Goal: Check status: Check status

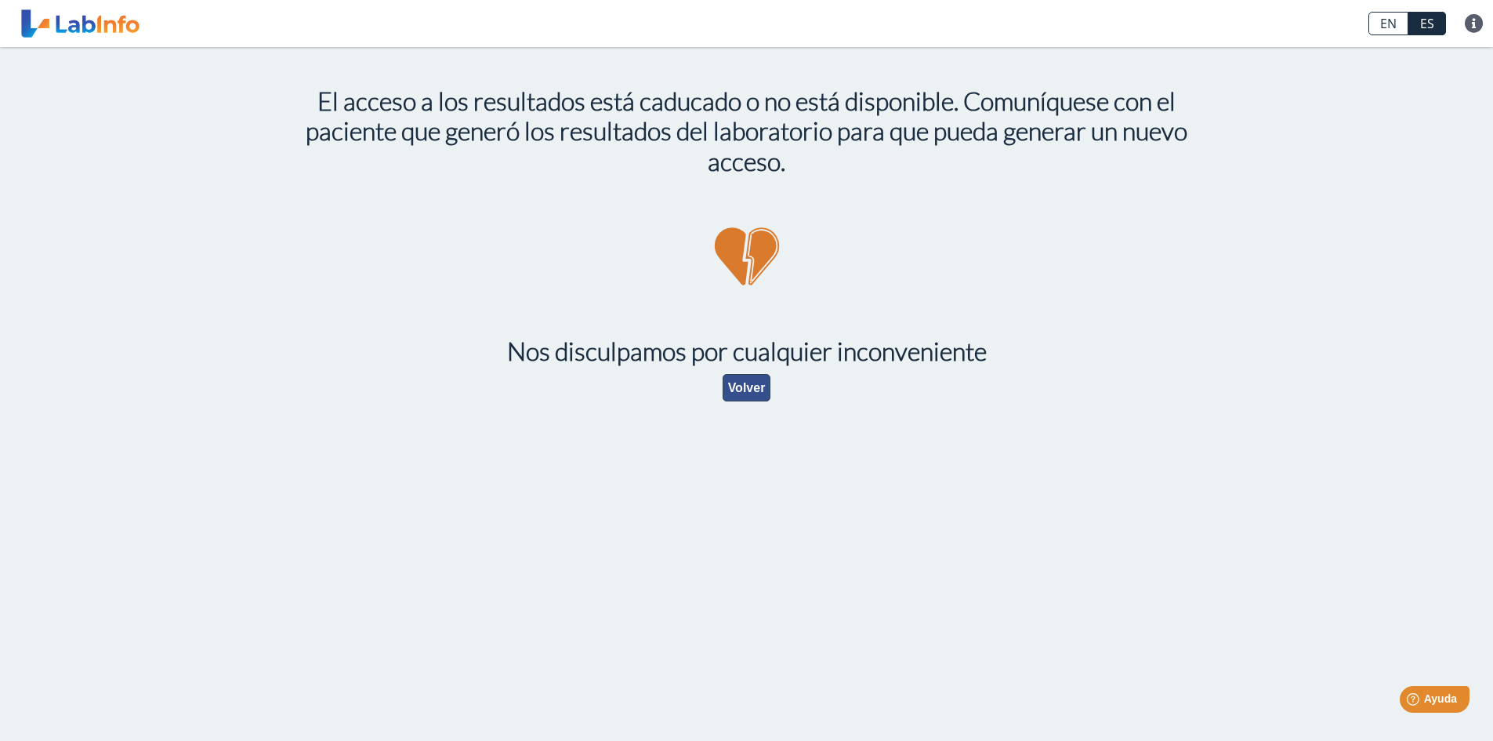
click at [743, 382] on button "Volver" at bounding box center [747, 387] width 49 height 27
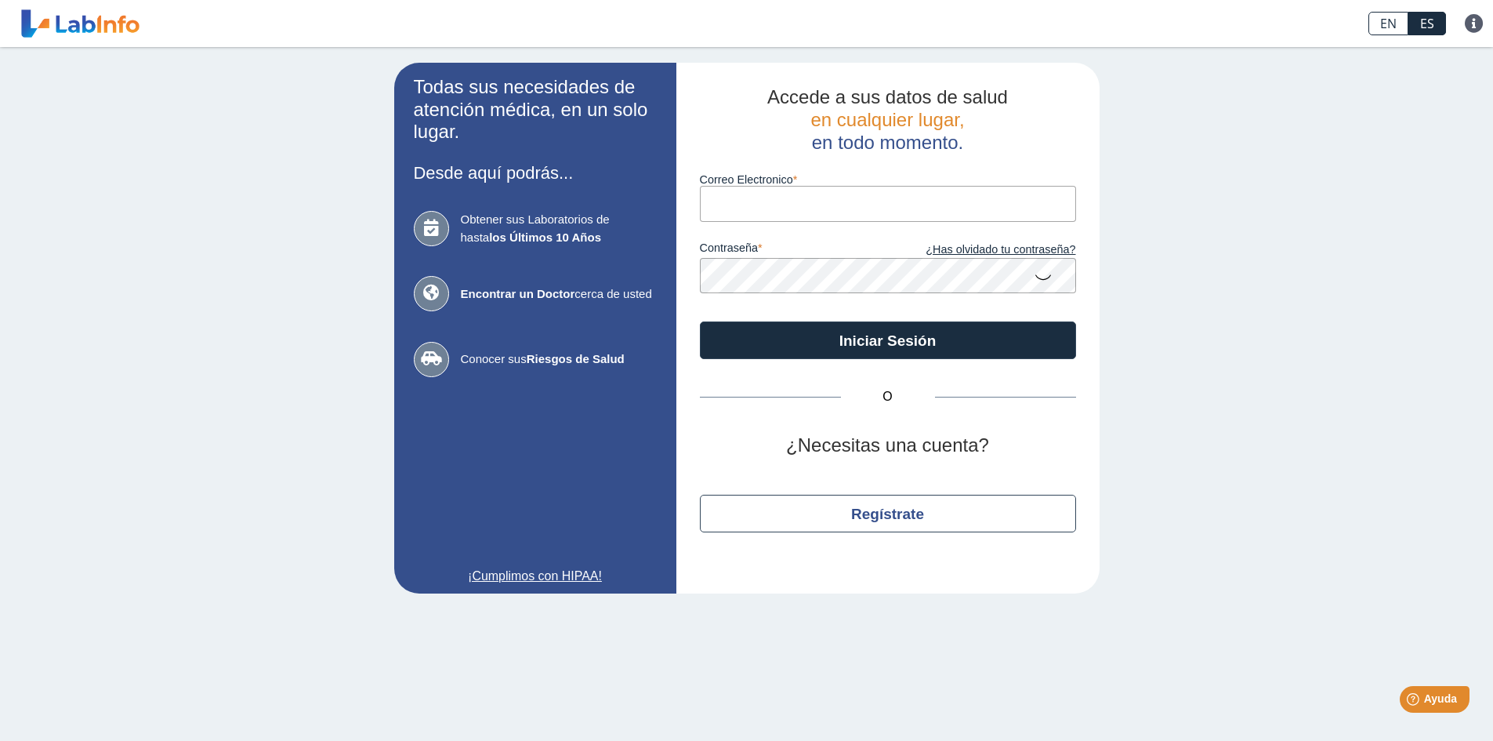
click at [736, 198] on input "Correo Electronico" at bounding box center [888, 203] width 376 height 35
type input "[EMAIL_ADDRESS][DOMAIN_NAME]"
click at [1046, 283] on icon at bounding box center [1043, 276] width 19 height 31
click at [1046, 276] on icon at bounding box center [1043, 275] width 19 height 28
click at [1046, 276] on icon at bounding box center [1043, 276] width 19 height 31
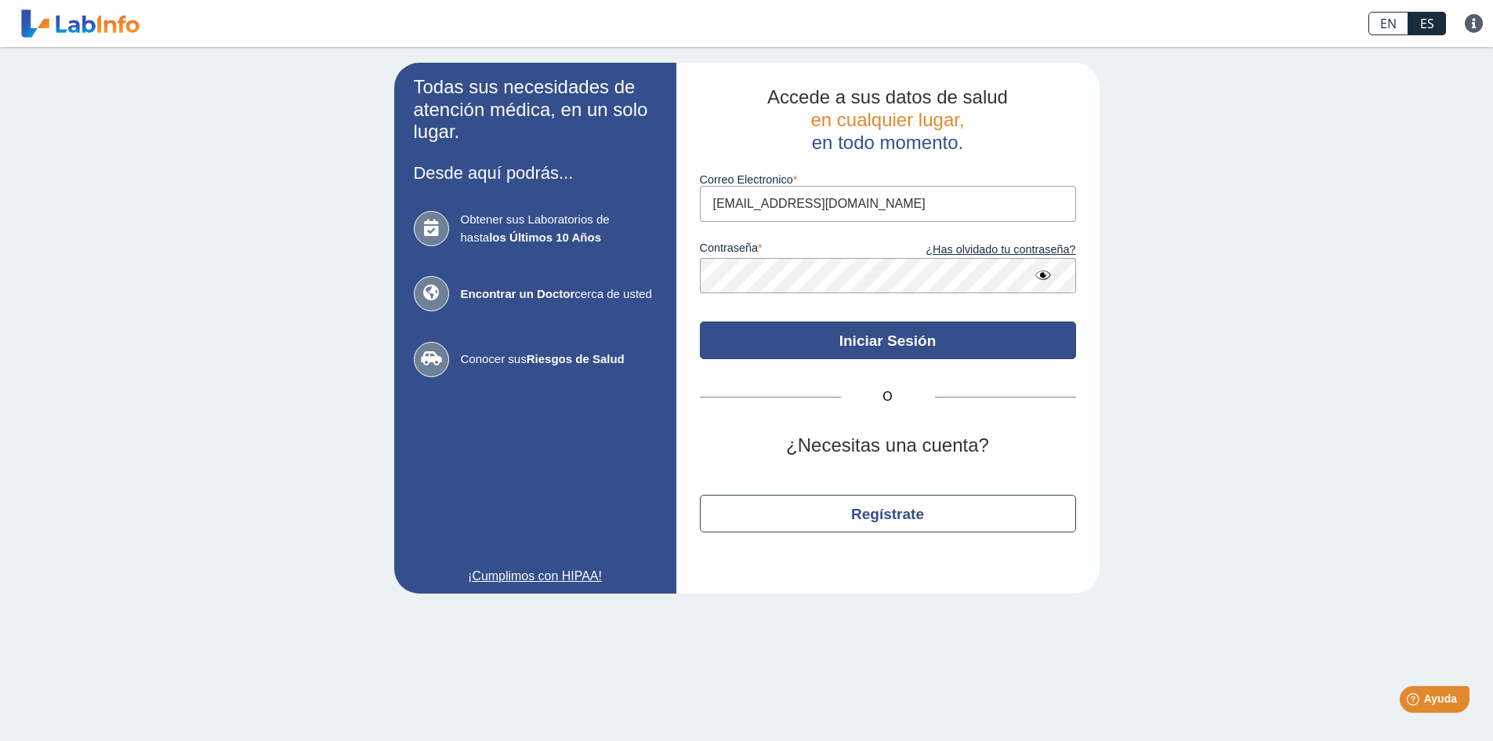
click at [868, 331] on button "Iniciar Sesión" at bounding box center [888, 340] width 376 height 38
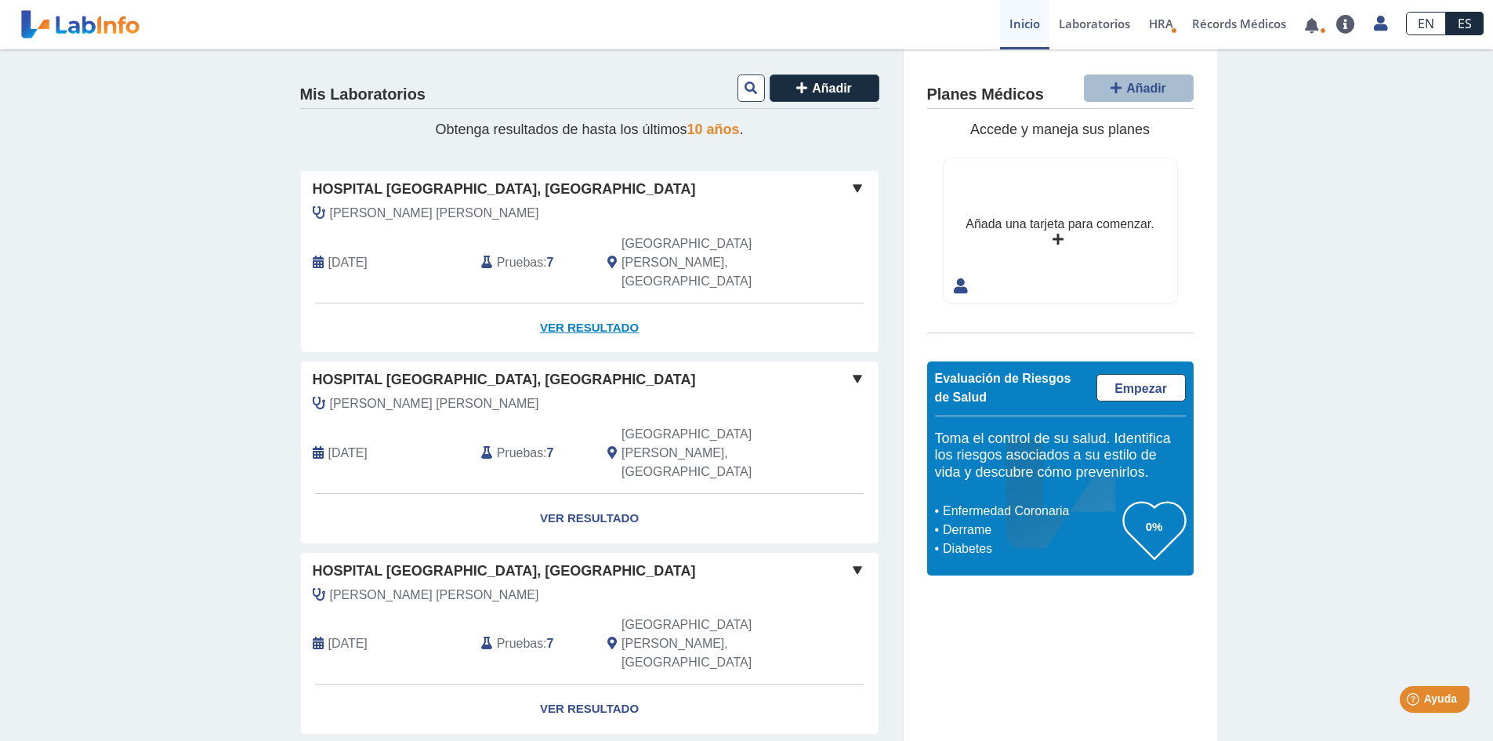
click at [602, 303] on link "Ver Resultado" at bounding box center [590, 327] width 578 height 49
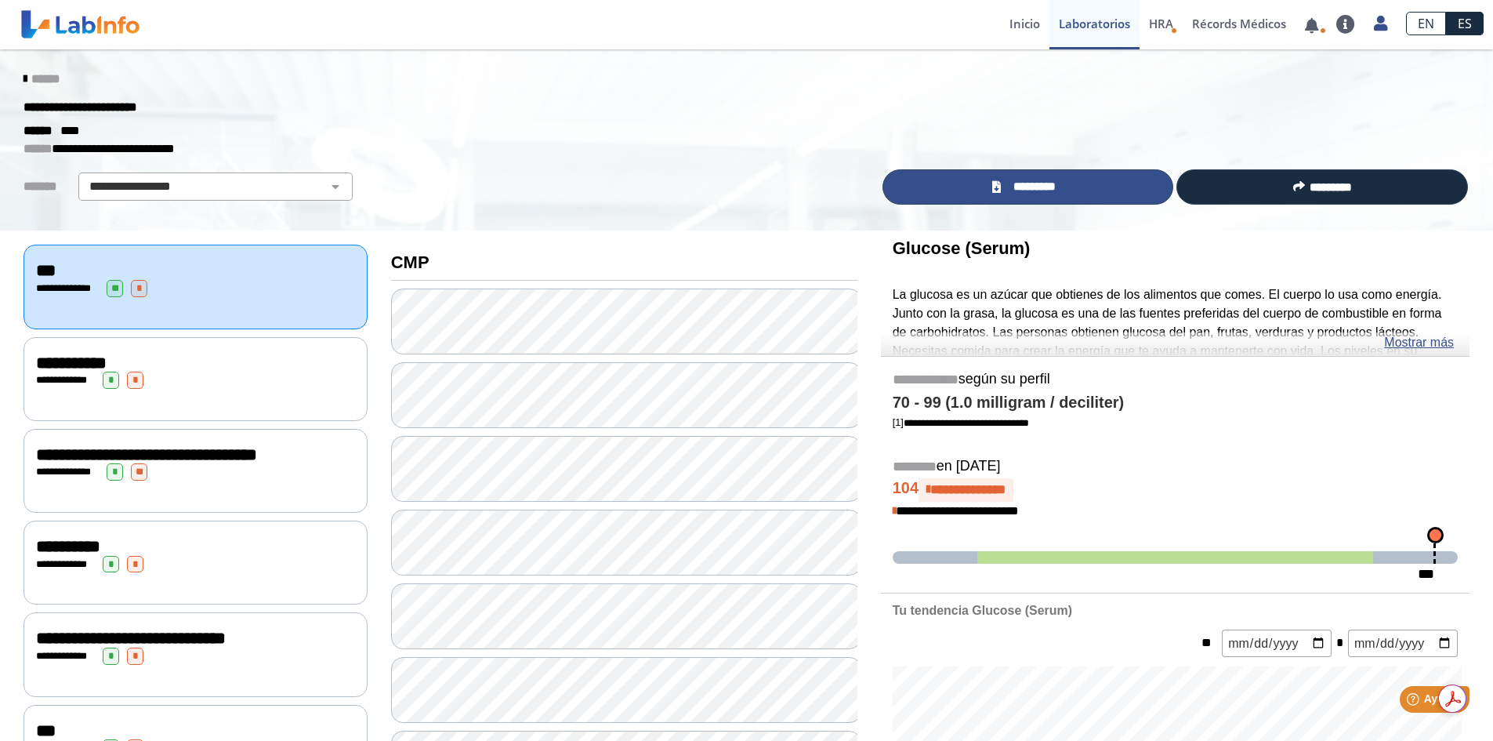
click at [1036, 184] on span "*********" at bounding box center [1034, 187] width 57 height 18
